Goal: Find specific page/section: Find specific page/section

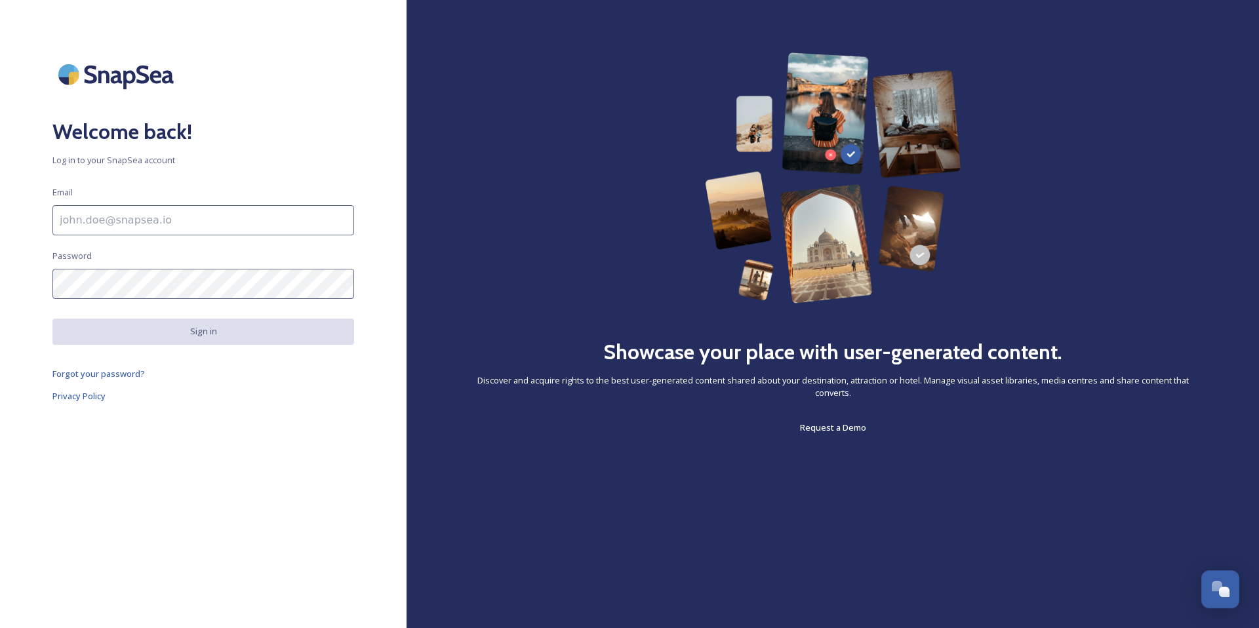
click at [326, 217] on input at bounding box center [203, 220] width 302 height 30
type input "[PERSON_NAME][EMAIL_ADDRESS][DOMAIN_NAME]"
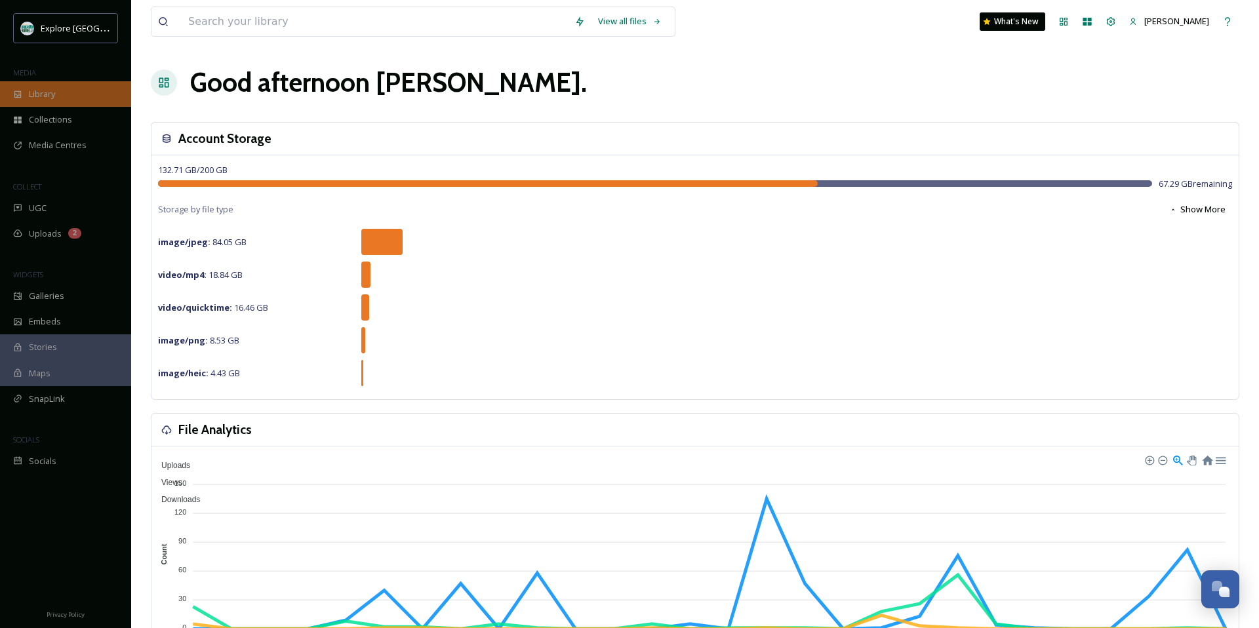
click at [96, 98] on div "Library" at bounding box center [65, 94] width 131 height 26
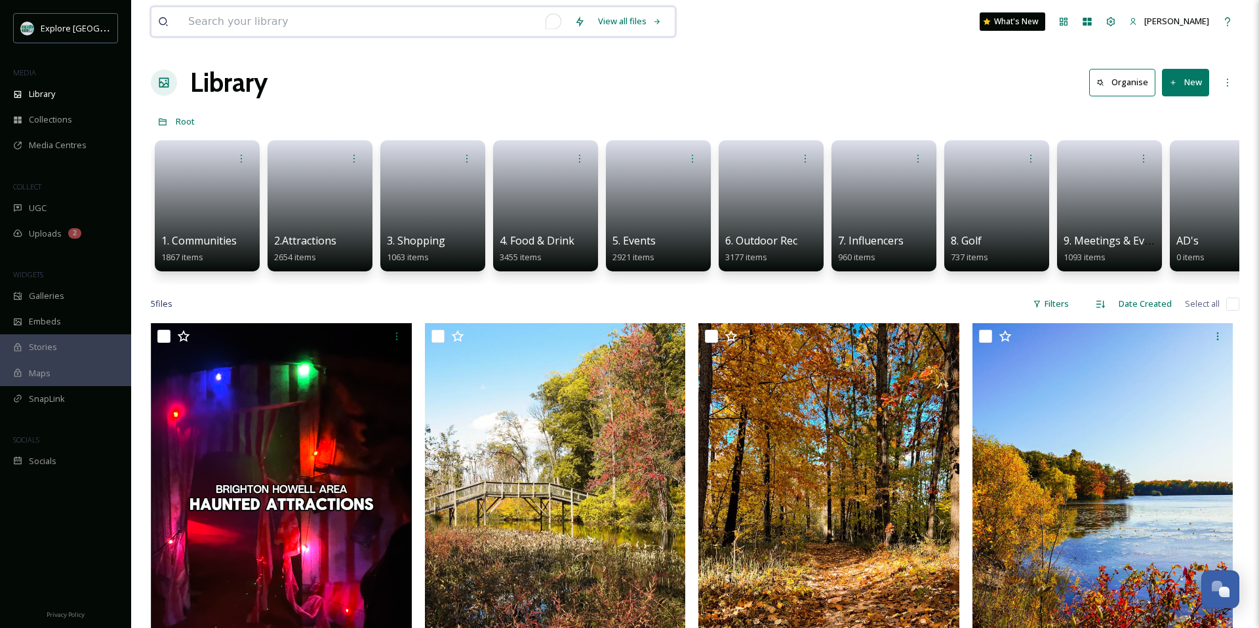
click at [216, 24] on input "To enrich screen reader interactions, please activate Accessibility in Grammarl…" at bounding box center [375, 21] width 386 height 29
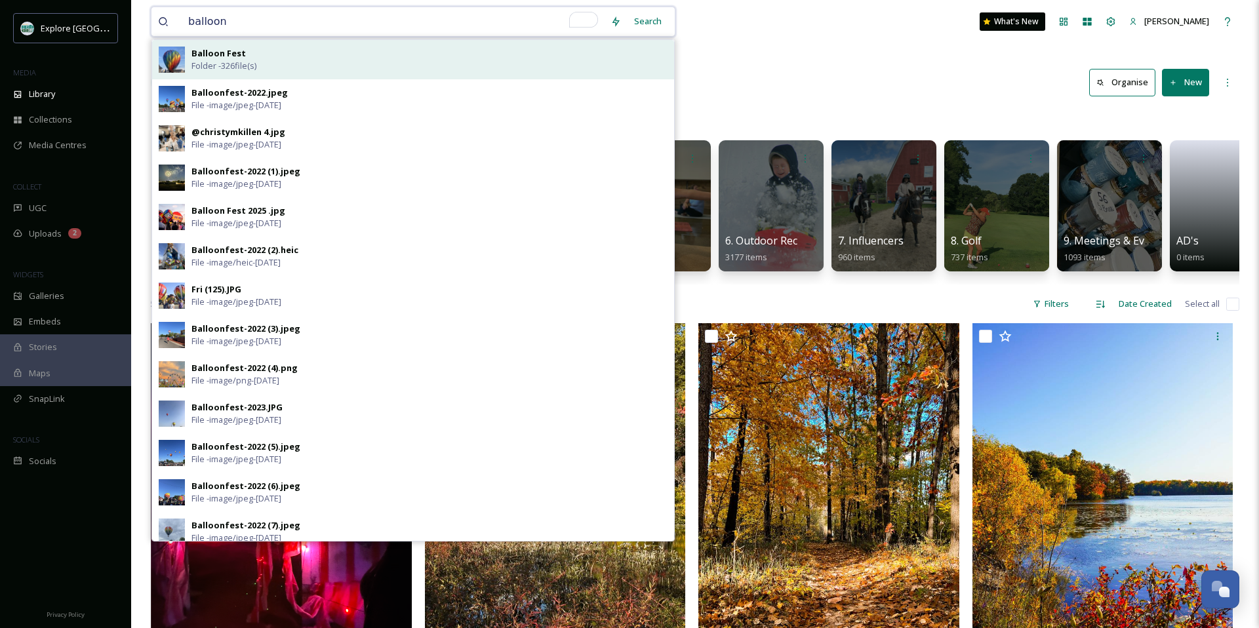
type input "balloon"
click at [209, 62] on span "Folder - 326 file(s)" at bounding box center [223, 66] width 65 height 12
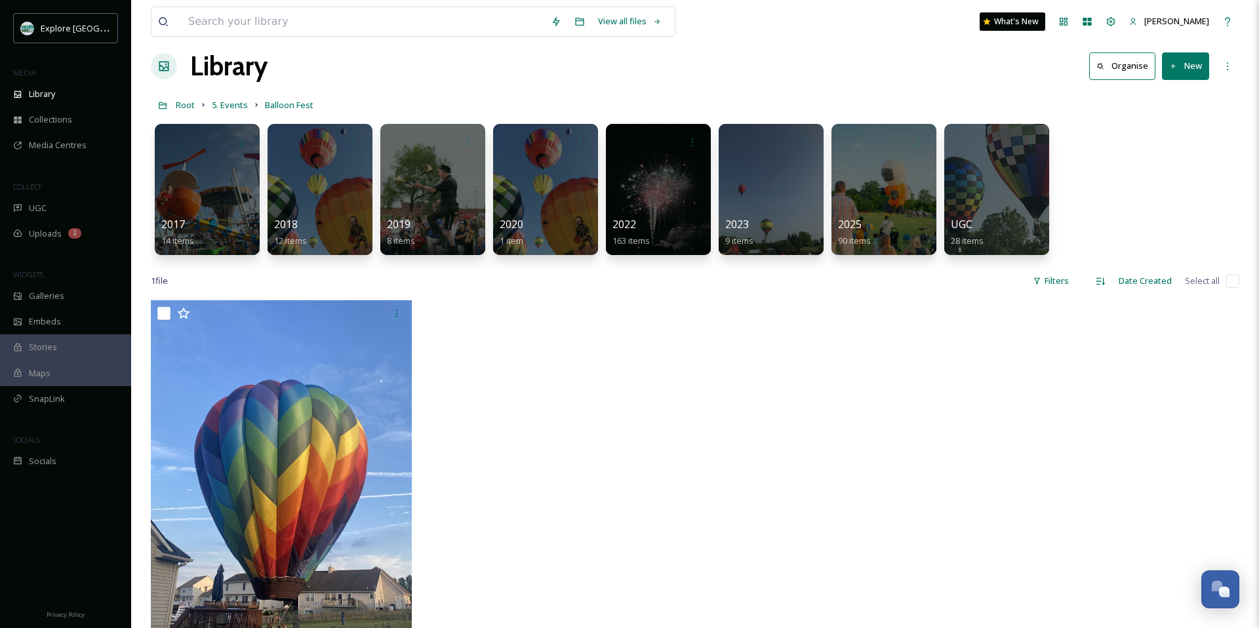
scroll to position [16, 0]
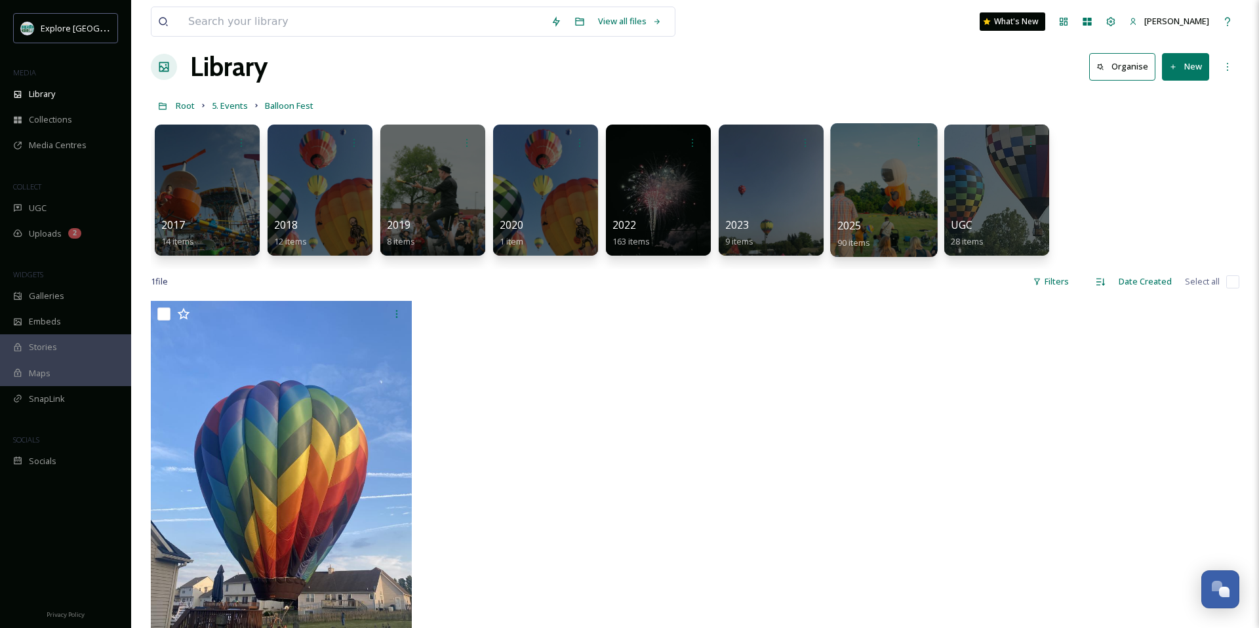
click at [856, 207] on div at bounding box center [883, 190] width 107 height 134
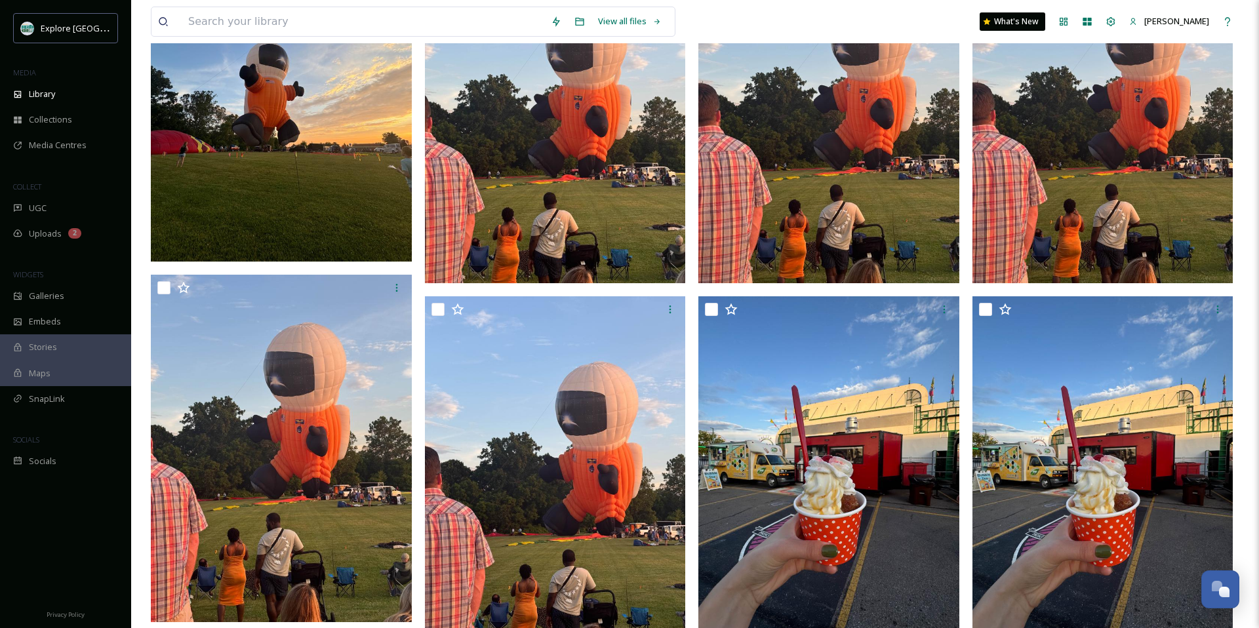
scroll to position [1101, 0]
